Goal: Navigation & Orientation: Find specific page/section

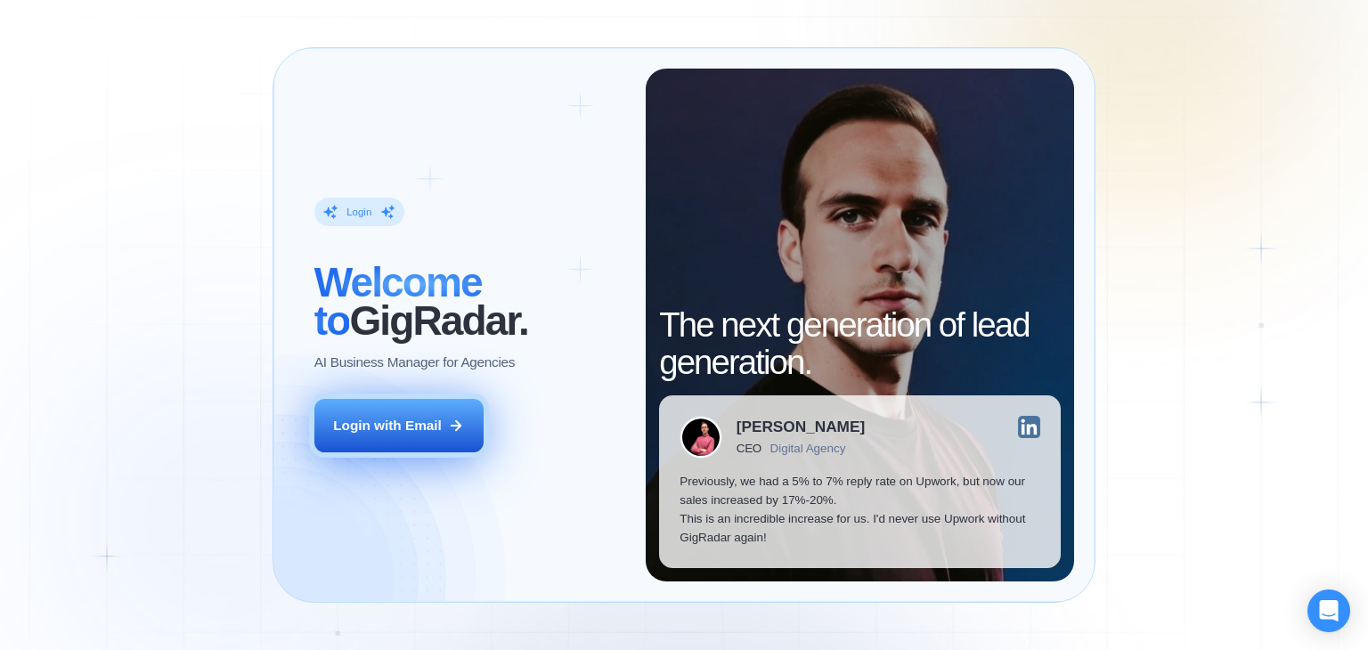
click at [384, 427] on div "Login with Email" at bounding box center [387, 425] width 109 height 19
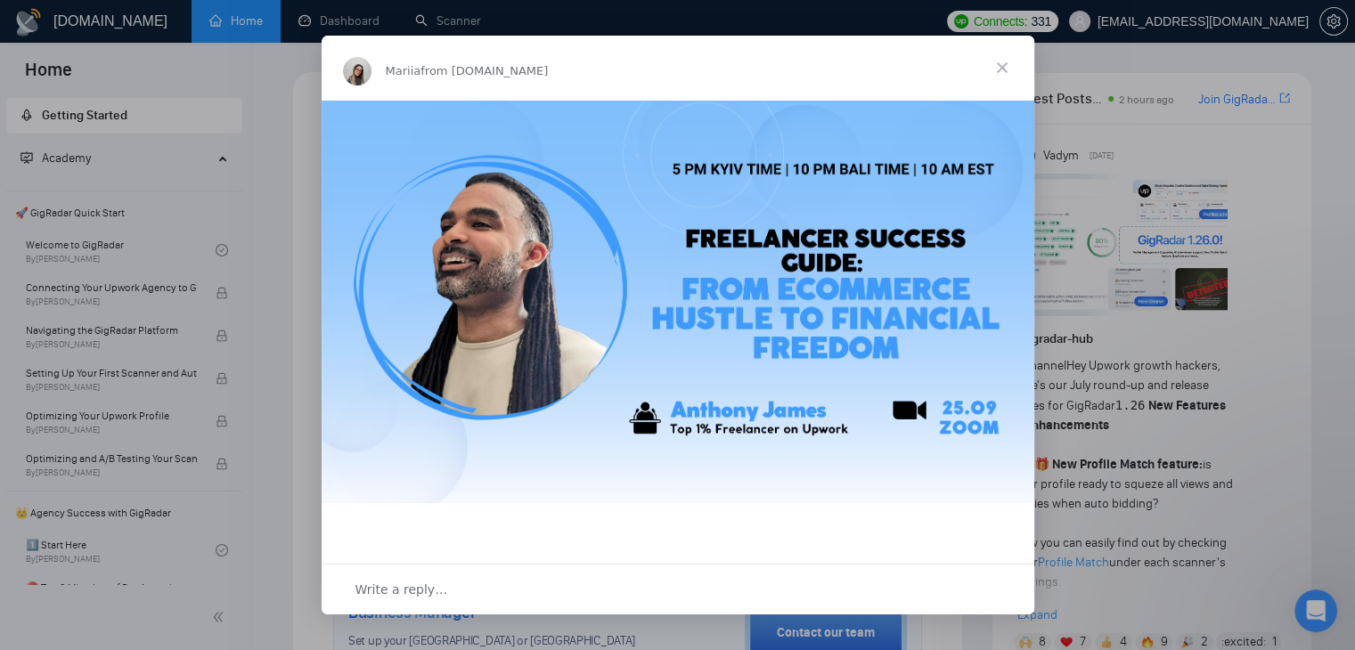
click at [999, 69] on span "Close" at bounding box center [1002, 68] width 64 height 64
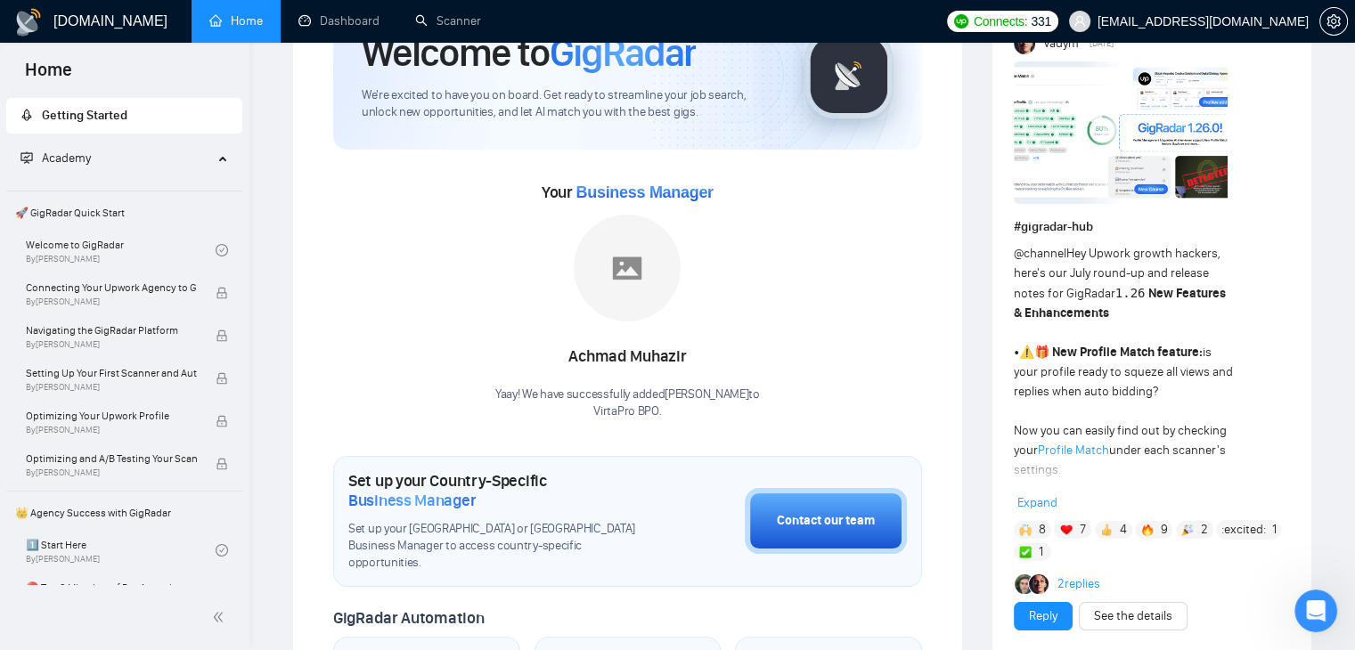
scroll to position [89, 0]
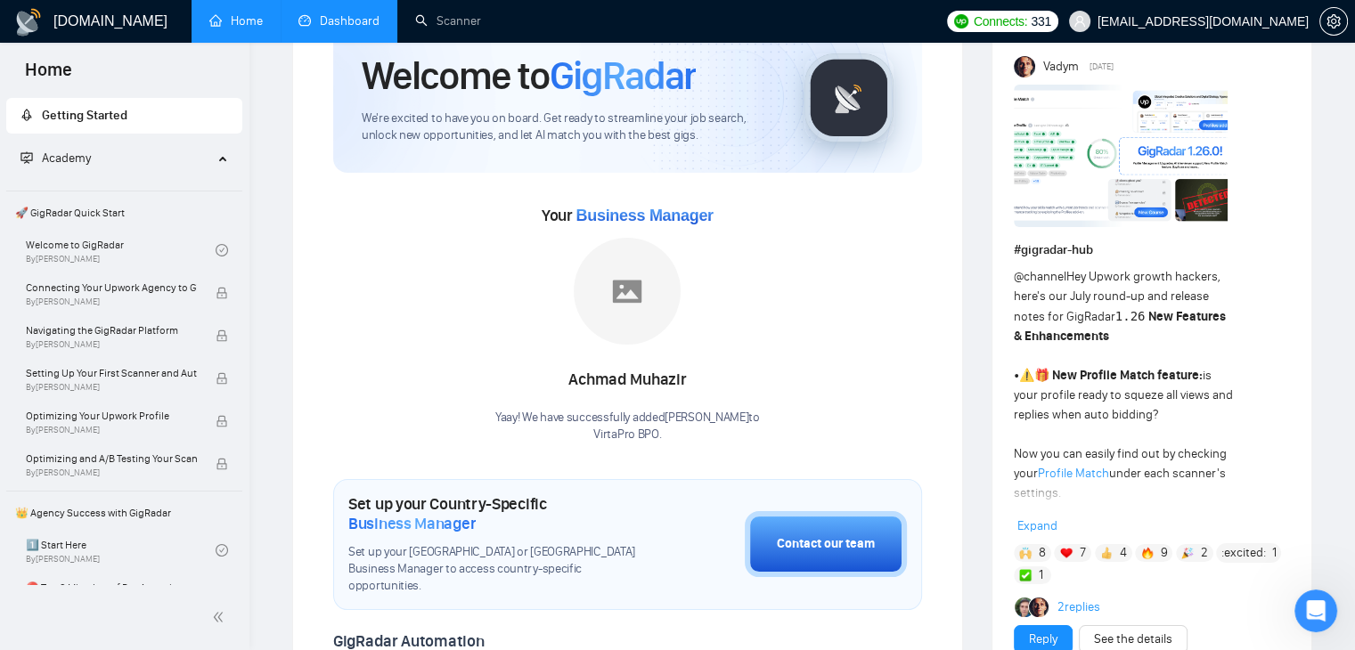
click at [333, 17] on link "Dashboard" at bounding box center [338, 20] width 81 height 15
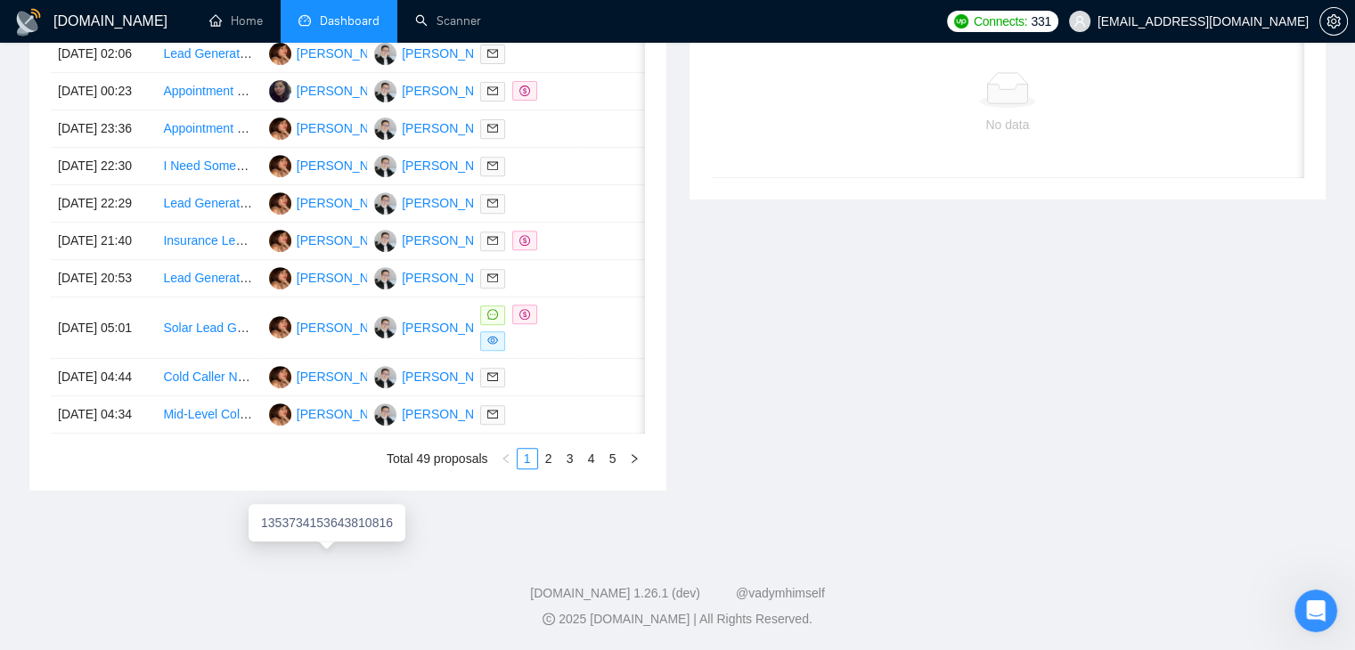
scroll to position [873, 0]
click at [549, 461] on link "2" at bounding box center [549, 459] width 20 height 20
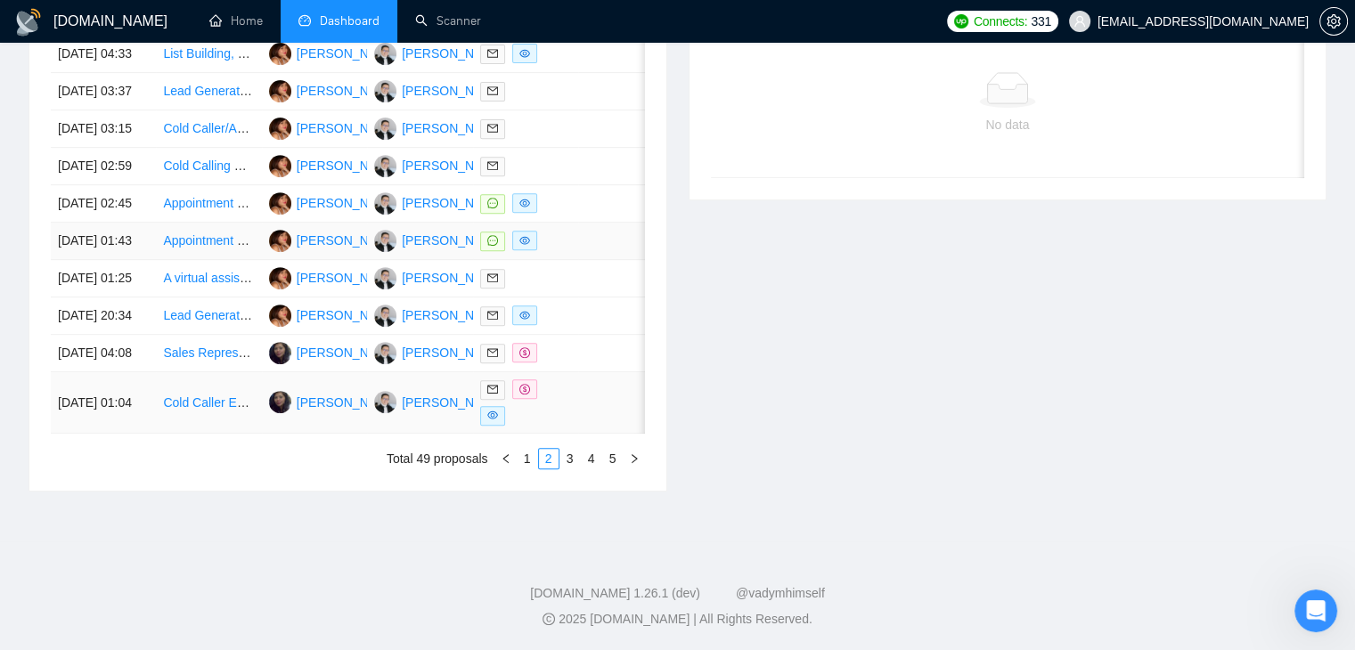
scroll to position [873, 0]
click at [526, 461] on link "1" at bounding box center [528, 459] width 20 height 20
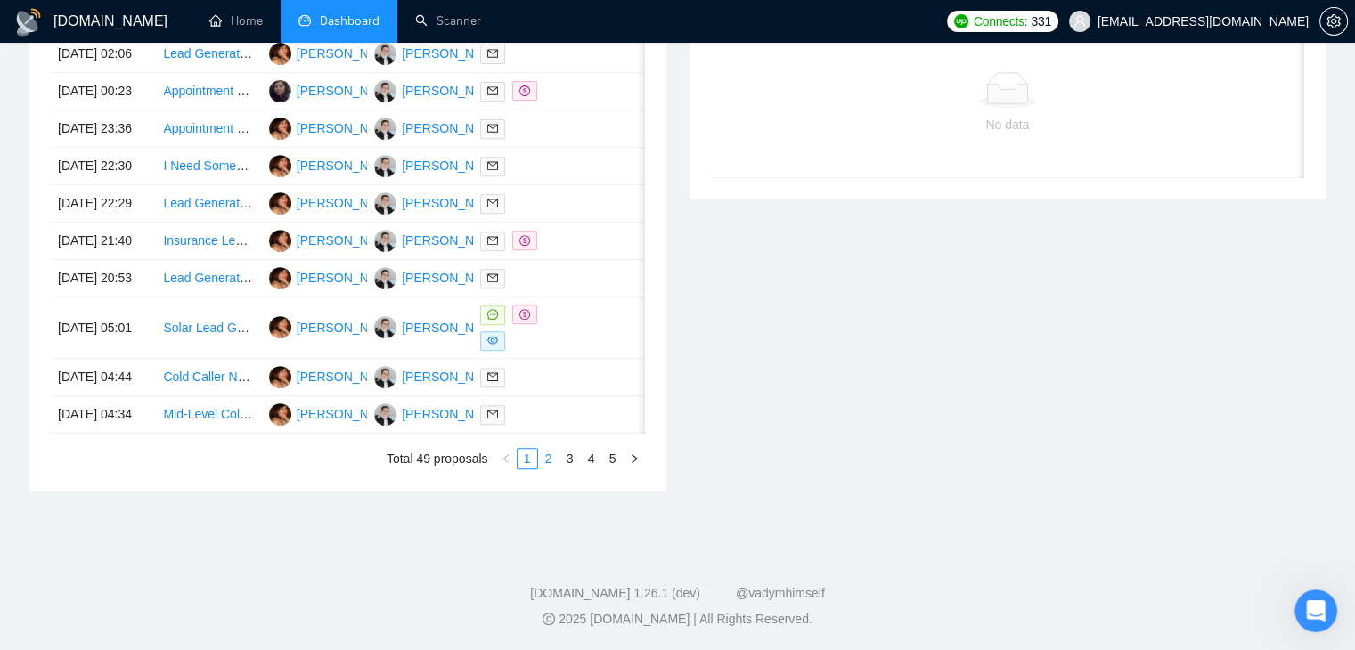
click at [551, 465] on link "2" at bounding box center [549, 459] width 20 height 20
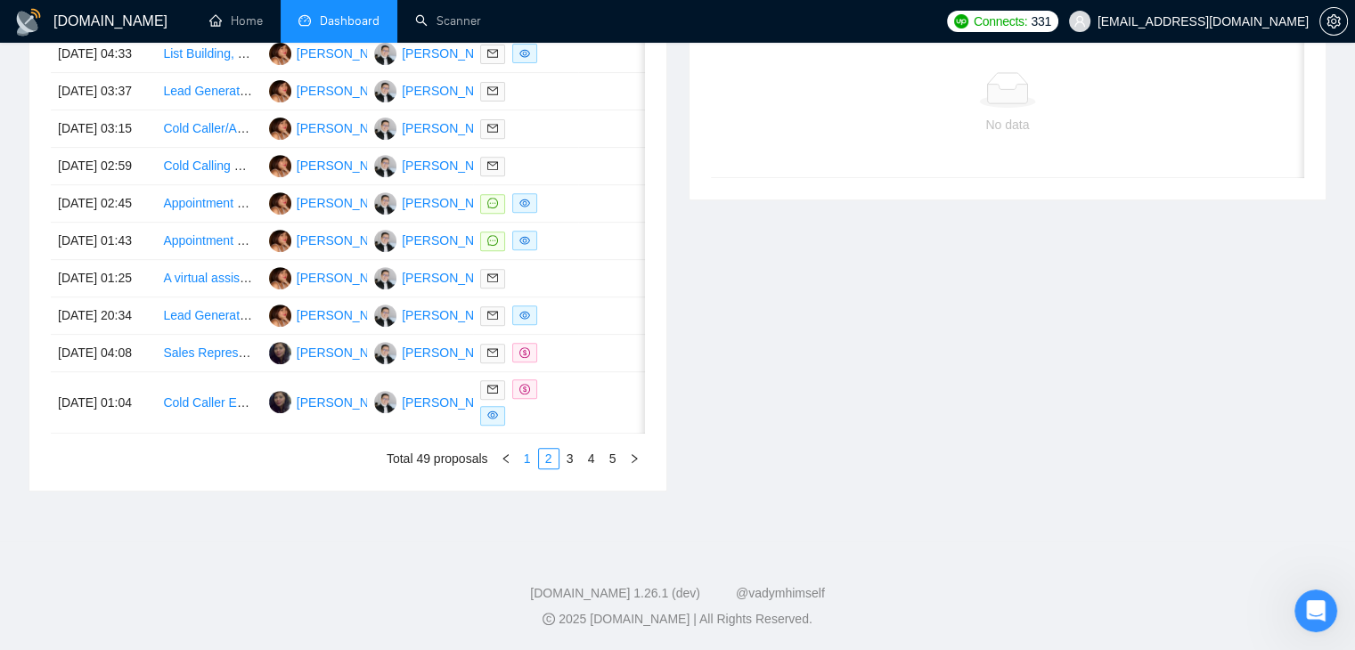
click at [524, 453] on link "1" at bounding box center [528, 459] width 20 height 20
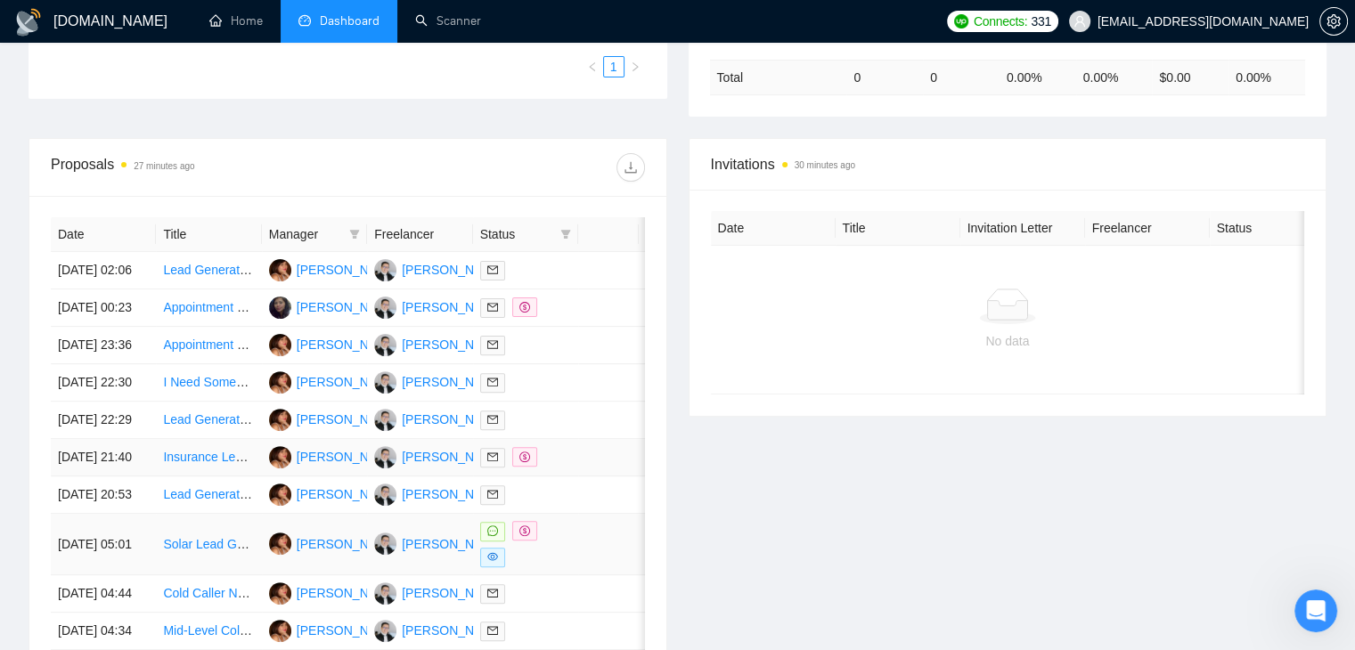
scroll to position [428, 0]
